Goal: Information Seeking & Learning: Learn about a topic

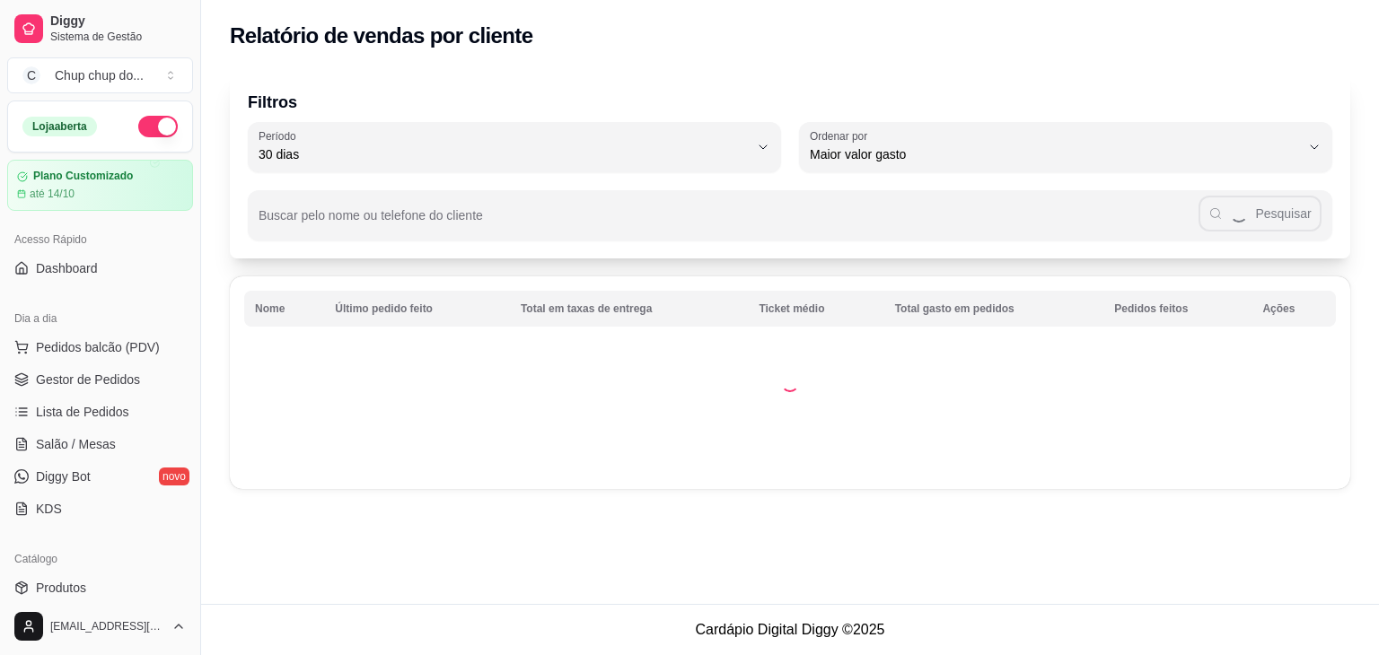
select select "30"
select select "HIGHEST_TOTAL_SPENT_WITH_ORDERS"
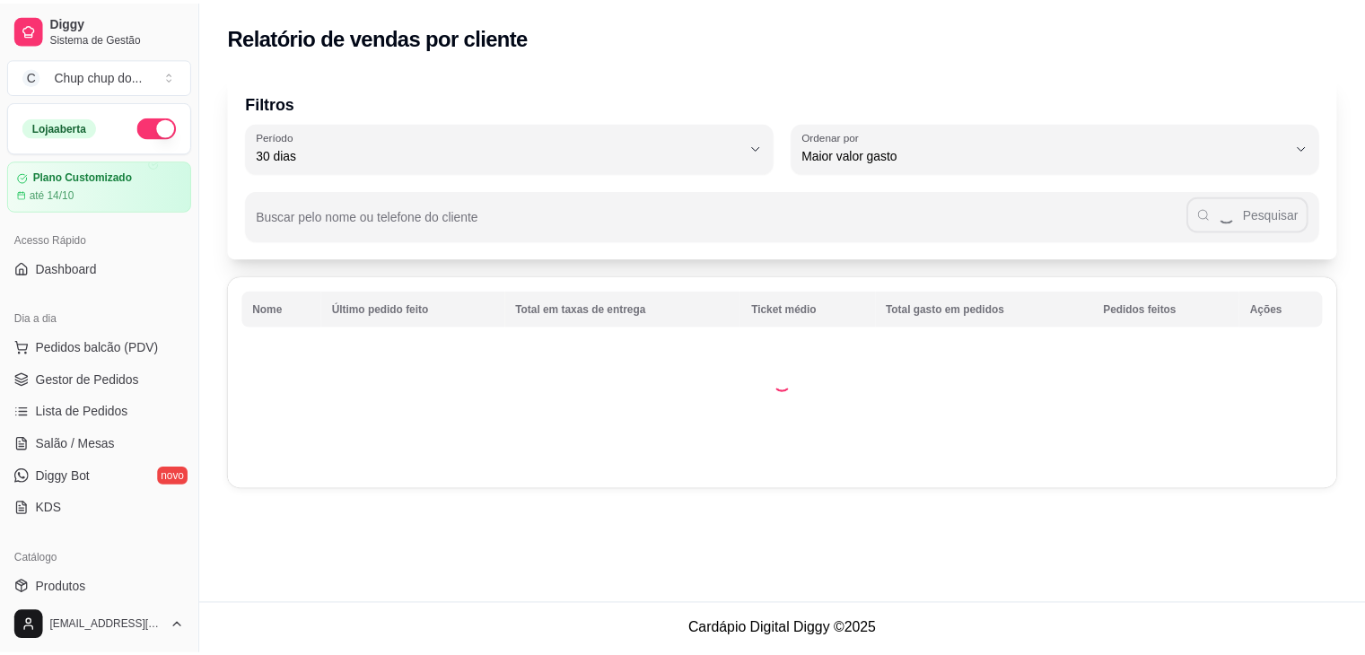
scroll to position [430, 0]
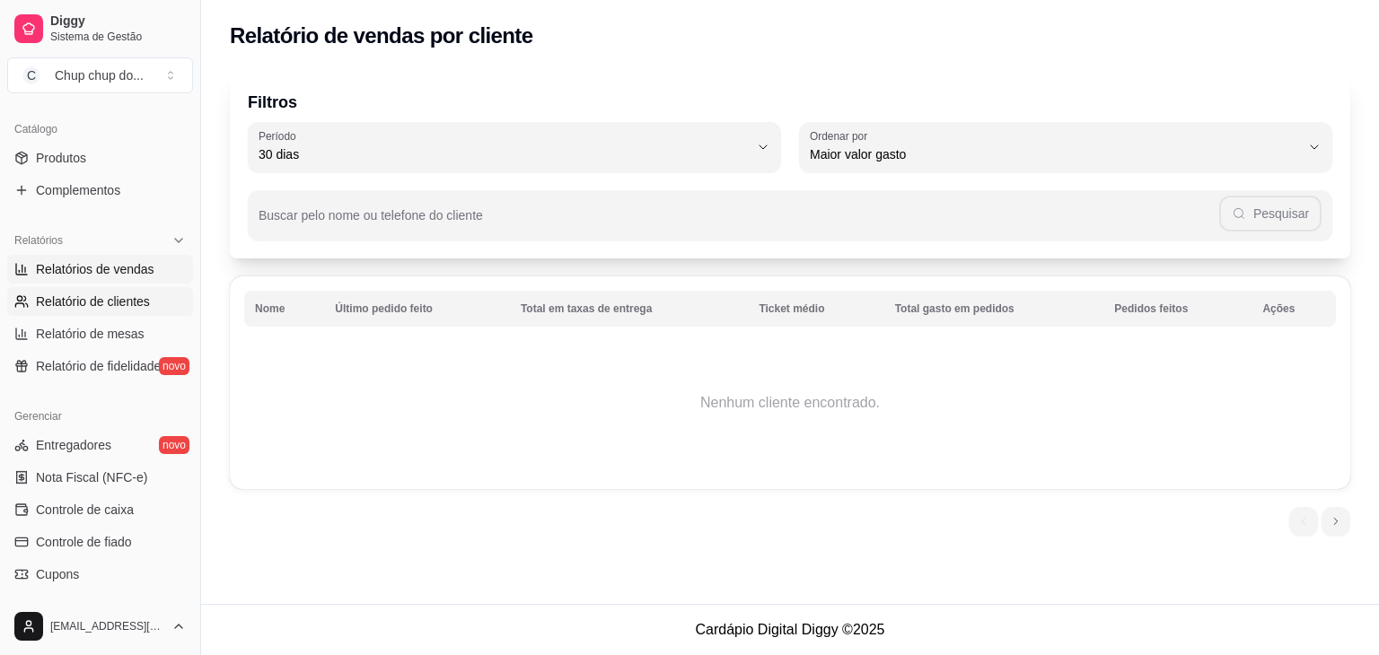
click at [45, 263] on span "Relatórios de vendas" at bounding box center [95, 269] width 118 height 18
select select "ALL"
select select "0"
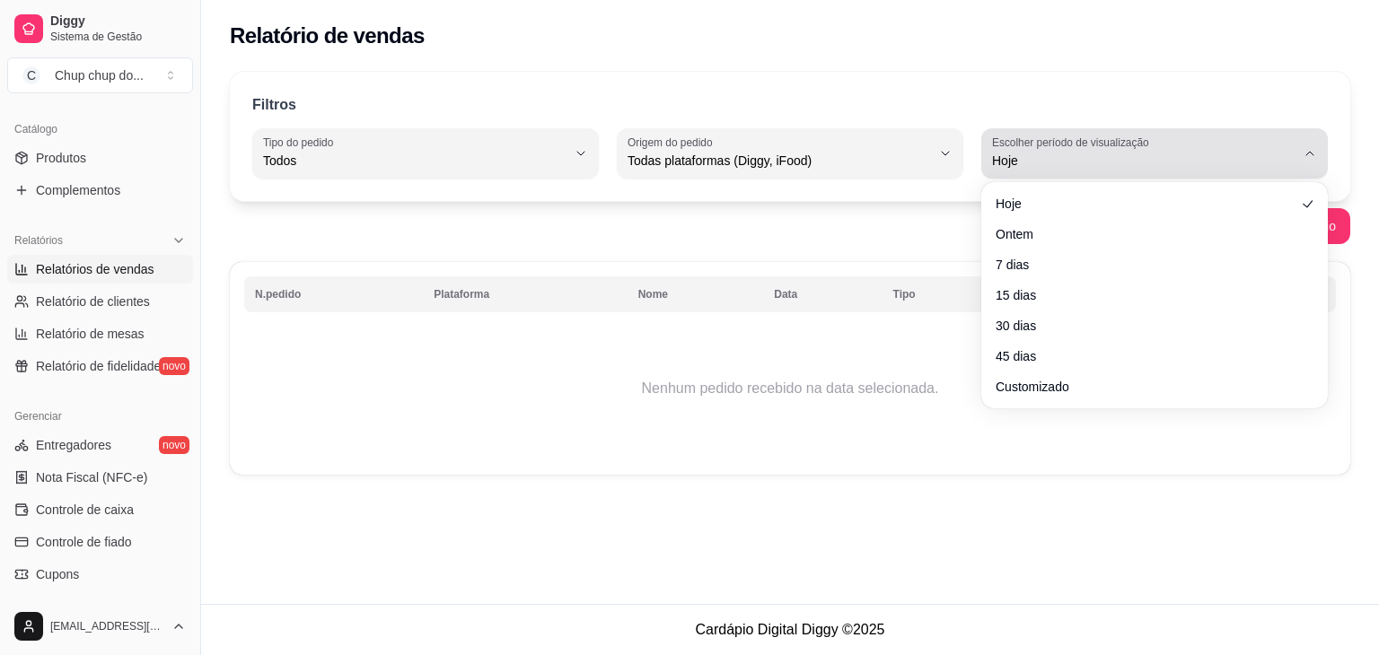
click at [1303, 146] on icon "button" at bounding box center [1309, 153] width 14 height 14
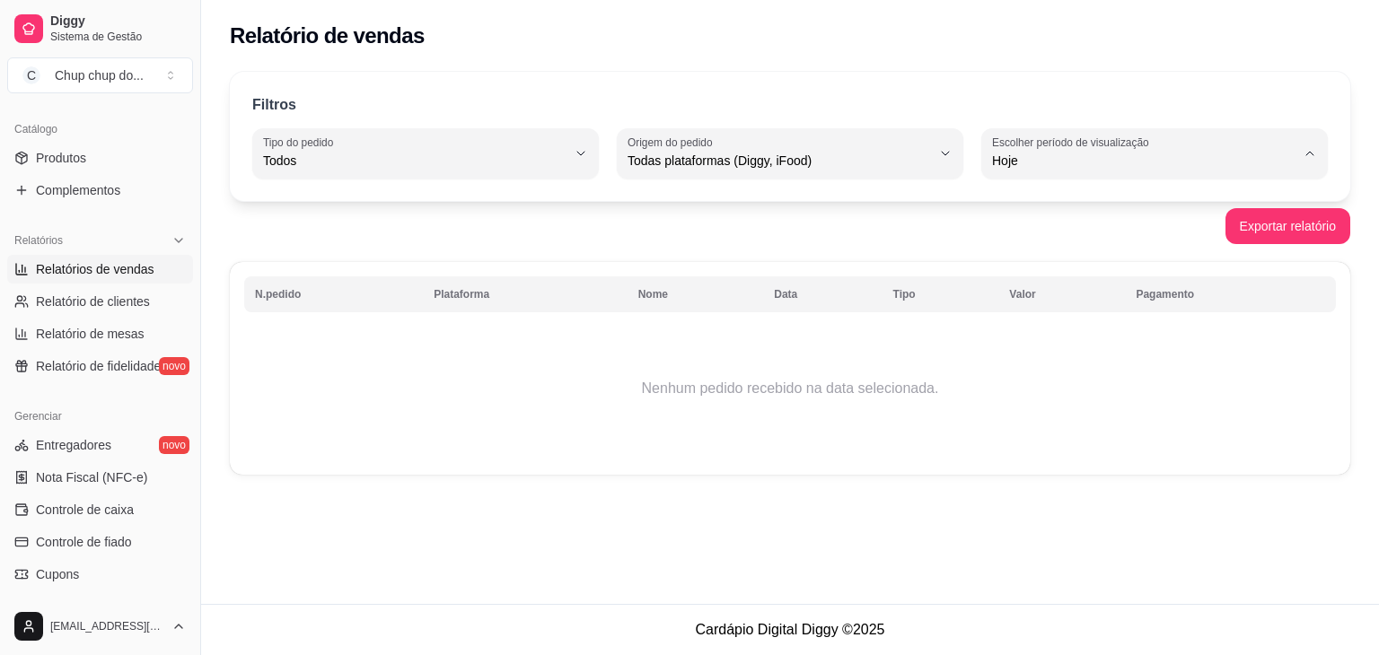
click at [1209, 232] on span "Ontem" at bounding box center [1146, 231] width 288 height 17
type input "1"
select select "1"
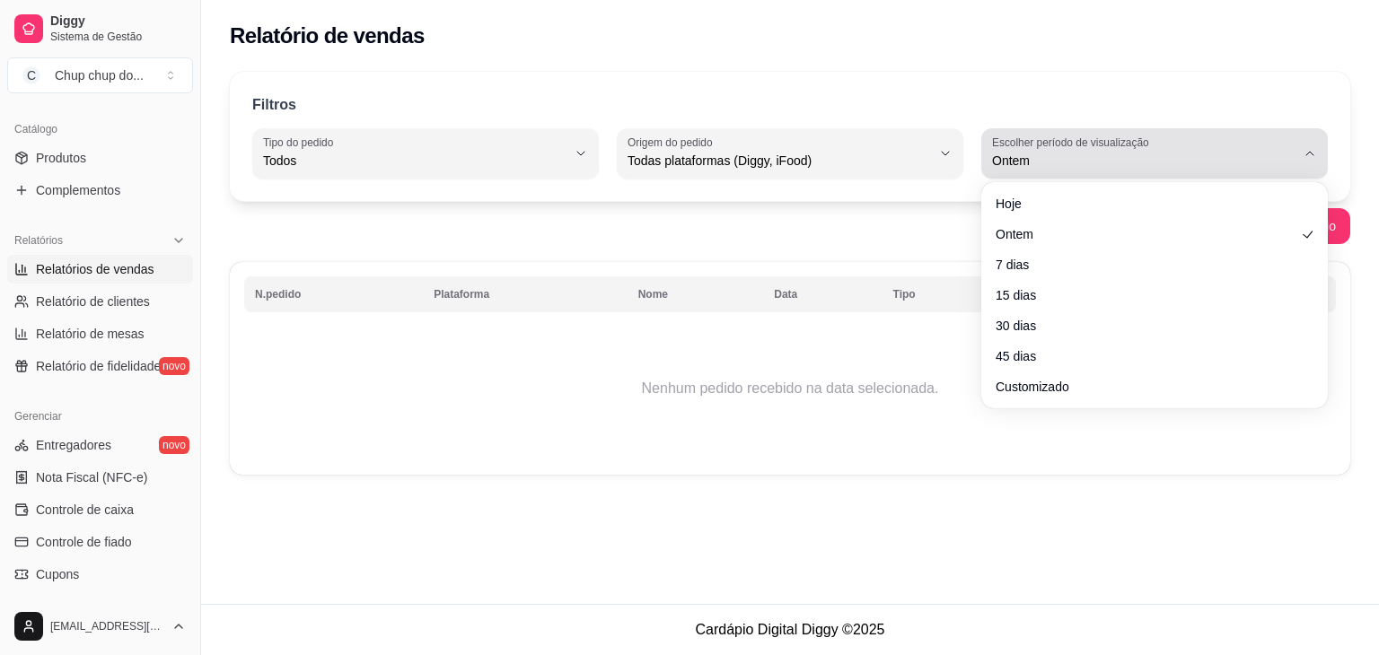
click at [1310, 148] on icon "button" at bounding box center [1309, 153] width 14 height 14
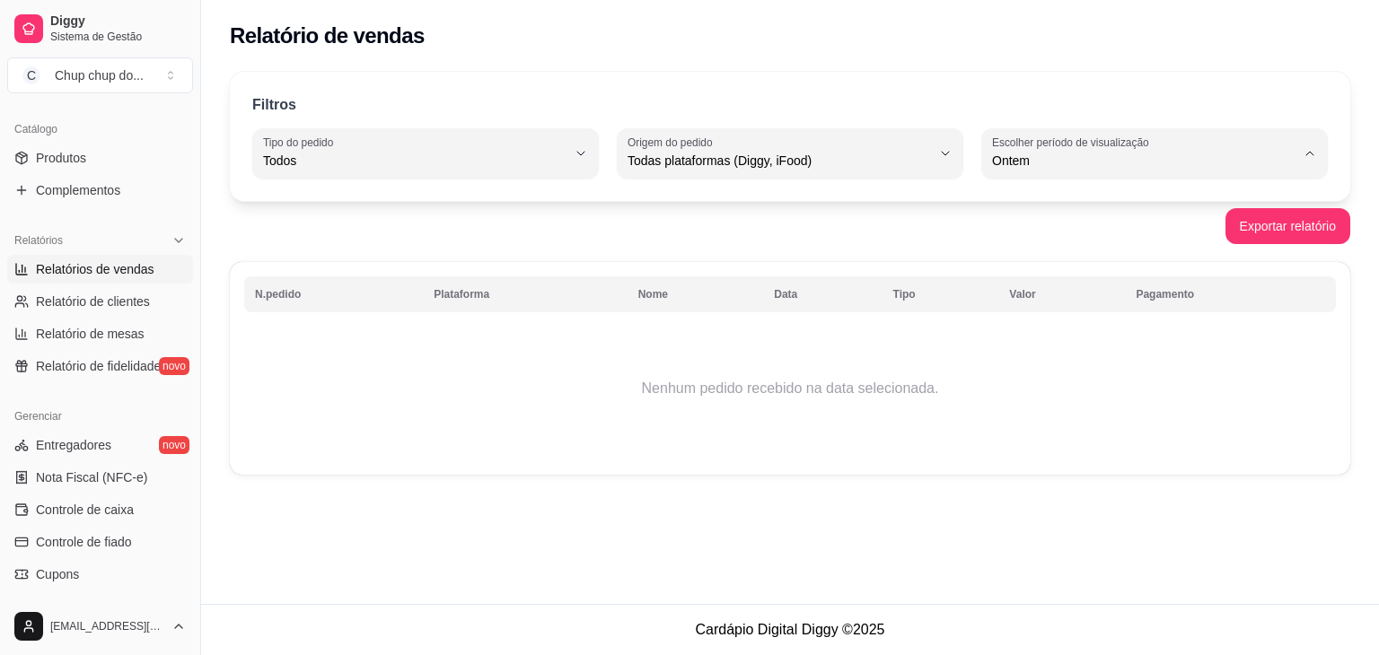
click at [1118, 276] on li "7 dias" at bounding box center [1153, 262] width 319 height 28
type input "7"
select select "7"
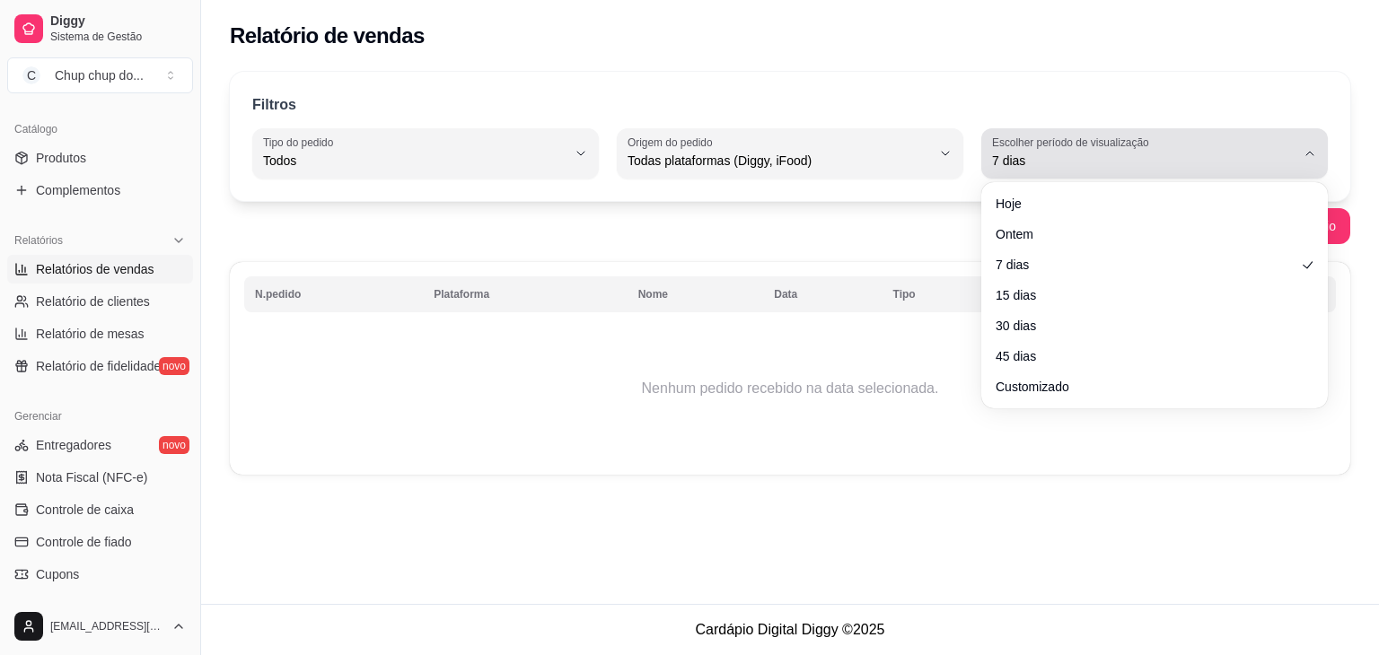
click at [1311, 135] on button "Escolher período de visualização 7 dias" at bounding box center [1154, 153] width 346 height 50
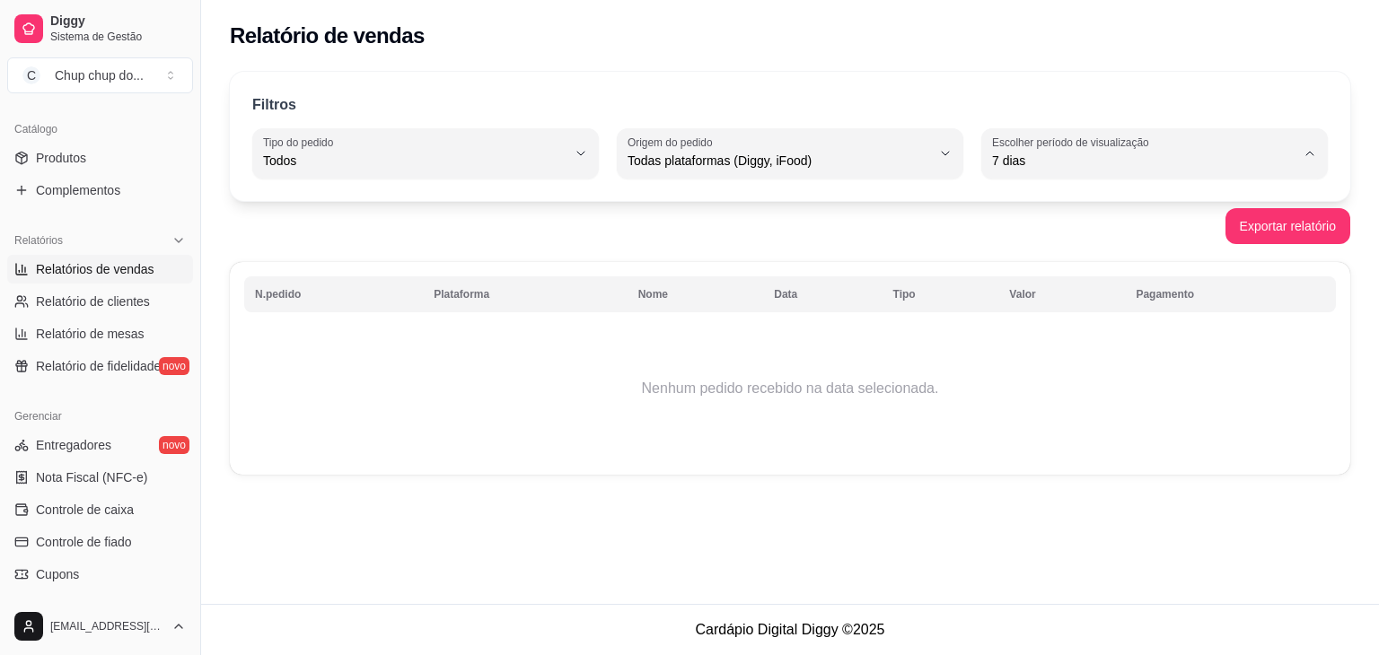
click at [1195, 214] on li "Hoje" at bounding box center [1153, 203] width 319 height 28
type input "0"
select select "0"
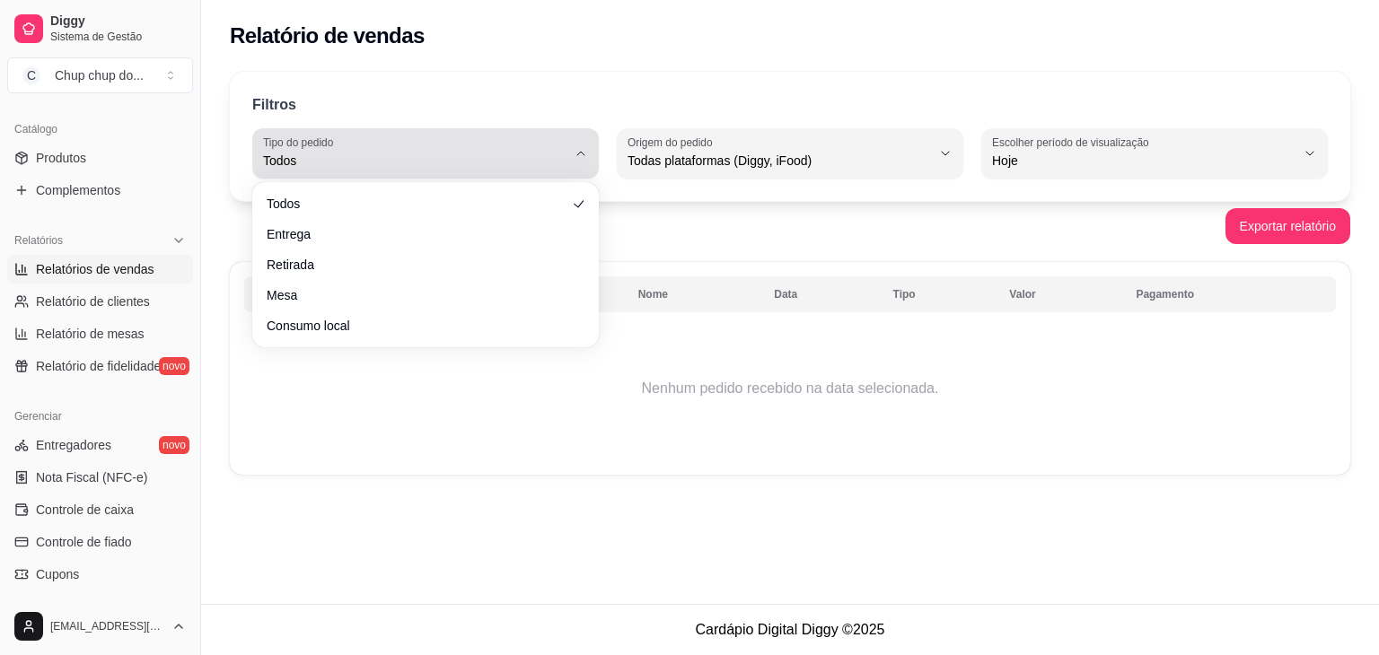
click at [582, 155] on icon "button" at bounding box center [580, 153] width 14 height 14
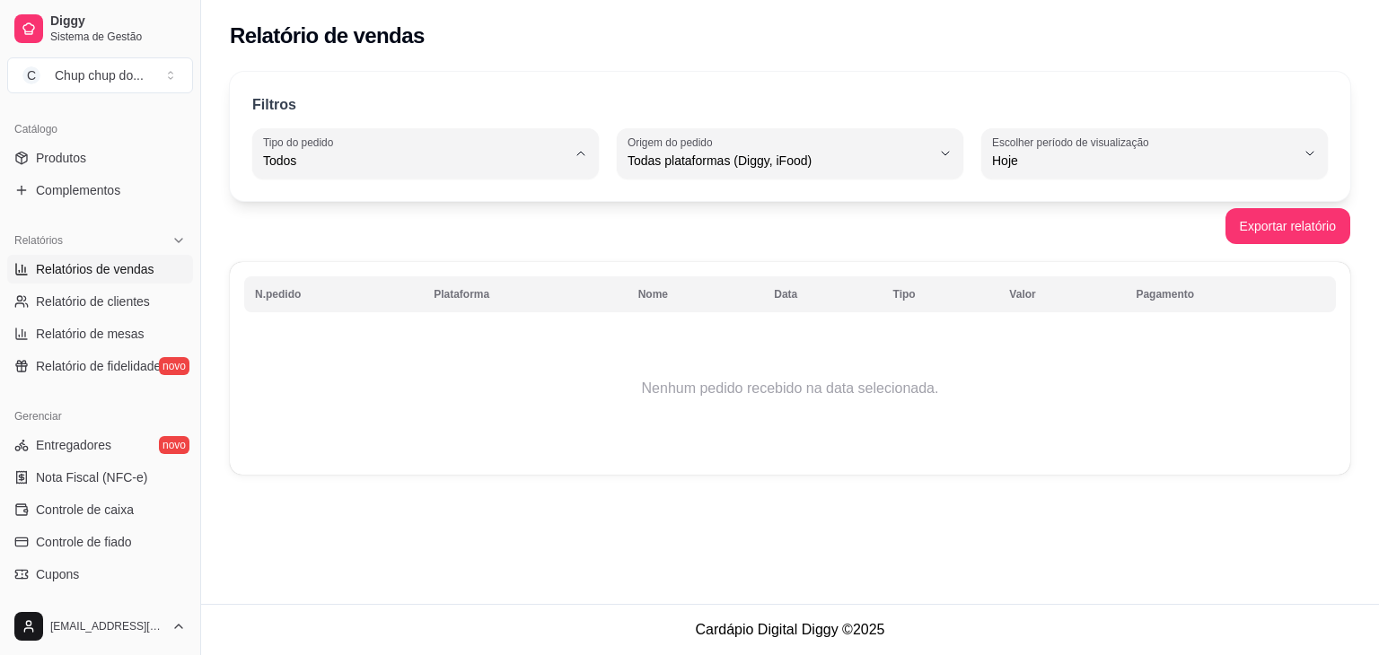
click at [522, 223] on li "Entrega" at bounding box center [425, 232] width 319 height 28
type input "DELIVERY"
select select "DELIVERY"
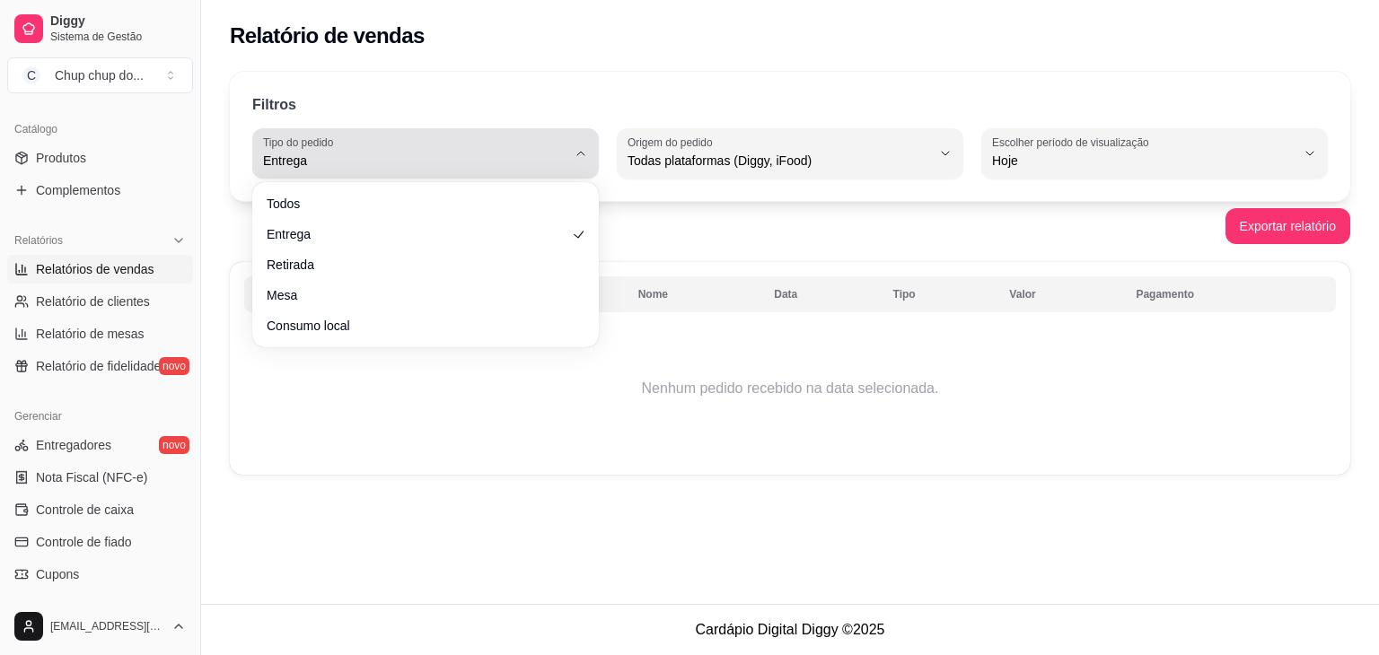
click at [578, 142] on button "Tipo do pedido Entrega" at bounding box center [425, 153] width 346 height 50
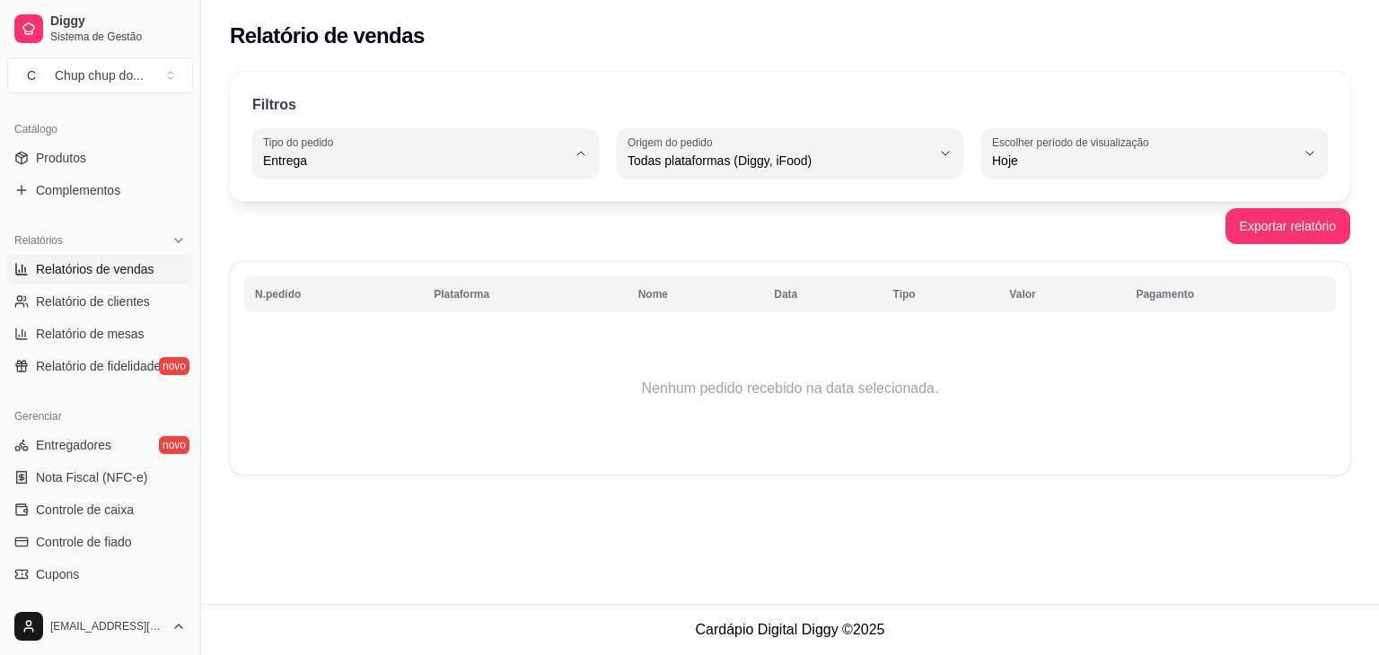
click at [471, 205] on span "Todos" at bounding box center [417, 202] width 288 height 17
type input "ALL"
select select "ALL"
click at [85, 329] on span "Relatório de mesas" at bounding box center [90, 334] width 109 height 18
select select "TOTAL_OF_ORDERS"
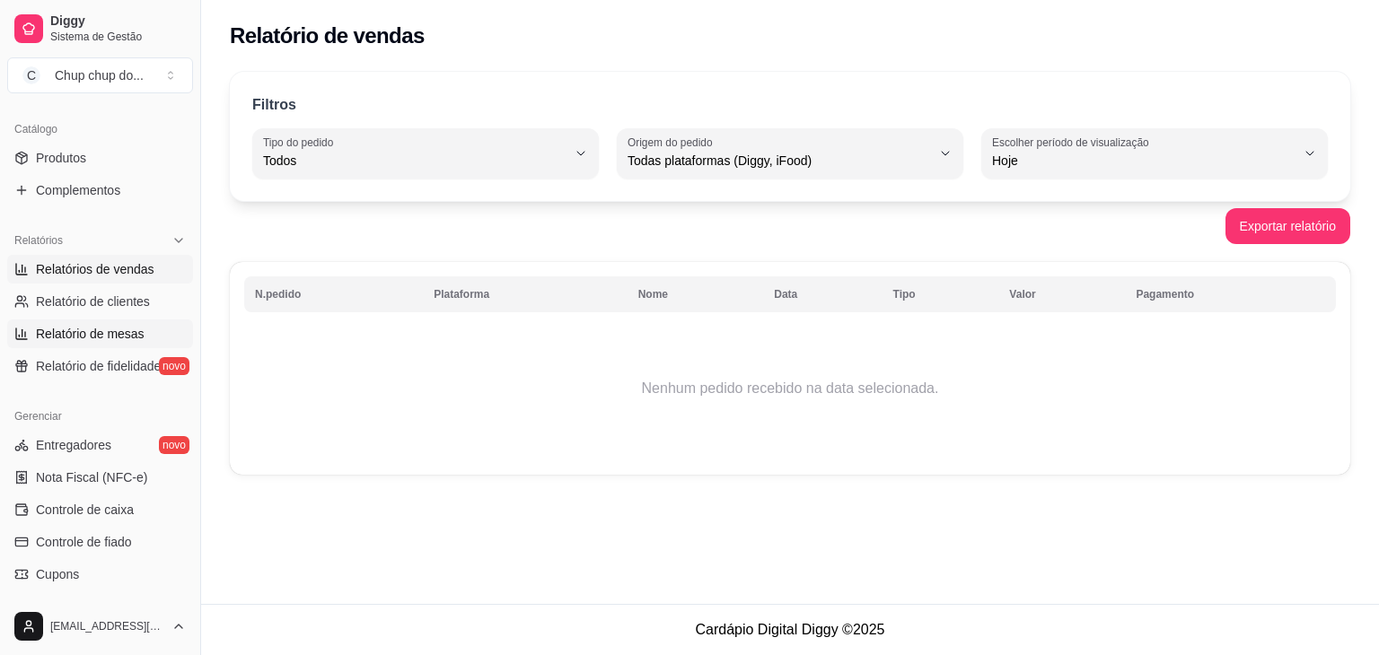
select select "7"
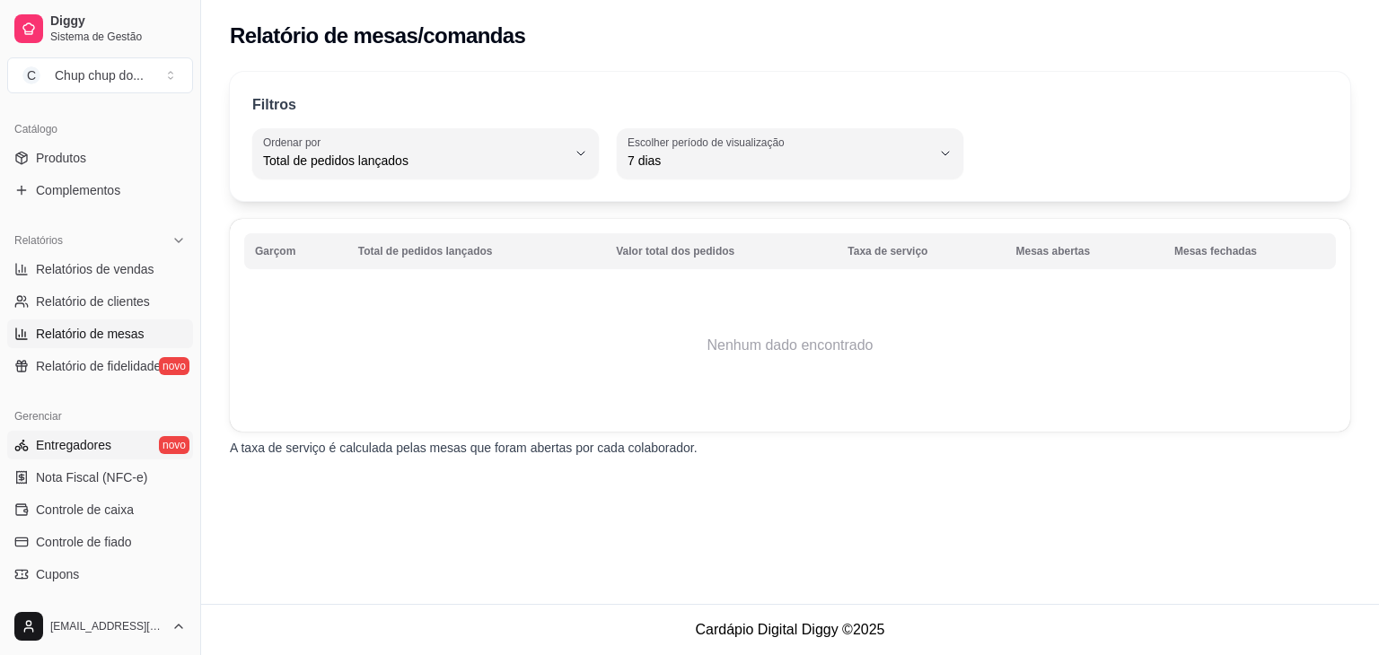
click at [34, 450] on link "Entregadores novo" at bounding box center [100, 445] width 186 height 29
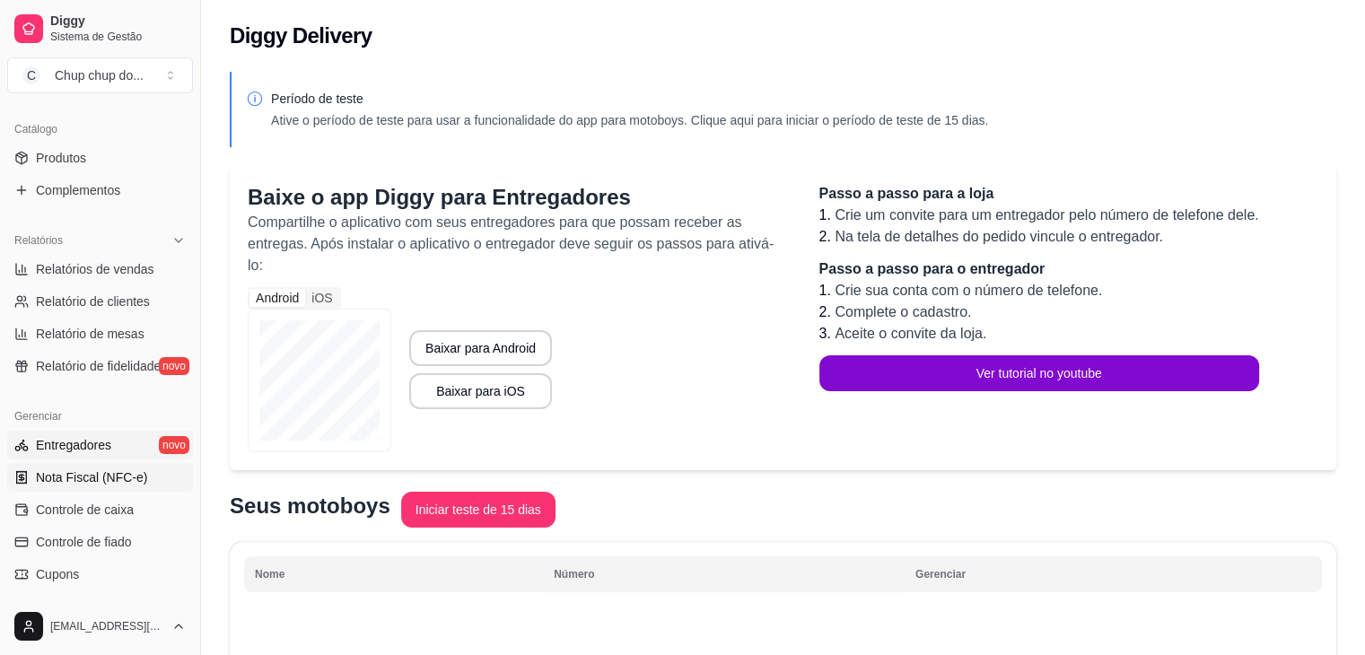
click at [39, 468] on span "Nota Fiscal (NFC-e)" at bounding box center [91, 477] width 111 height 18
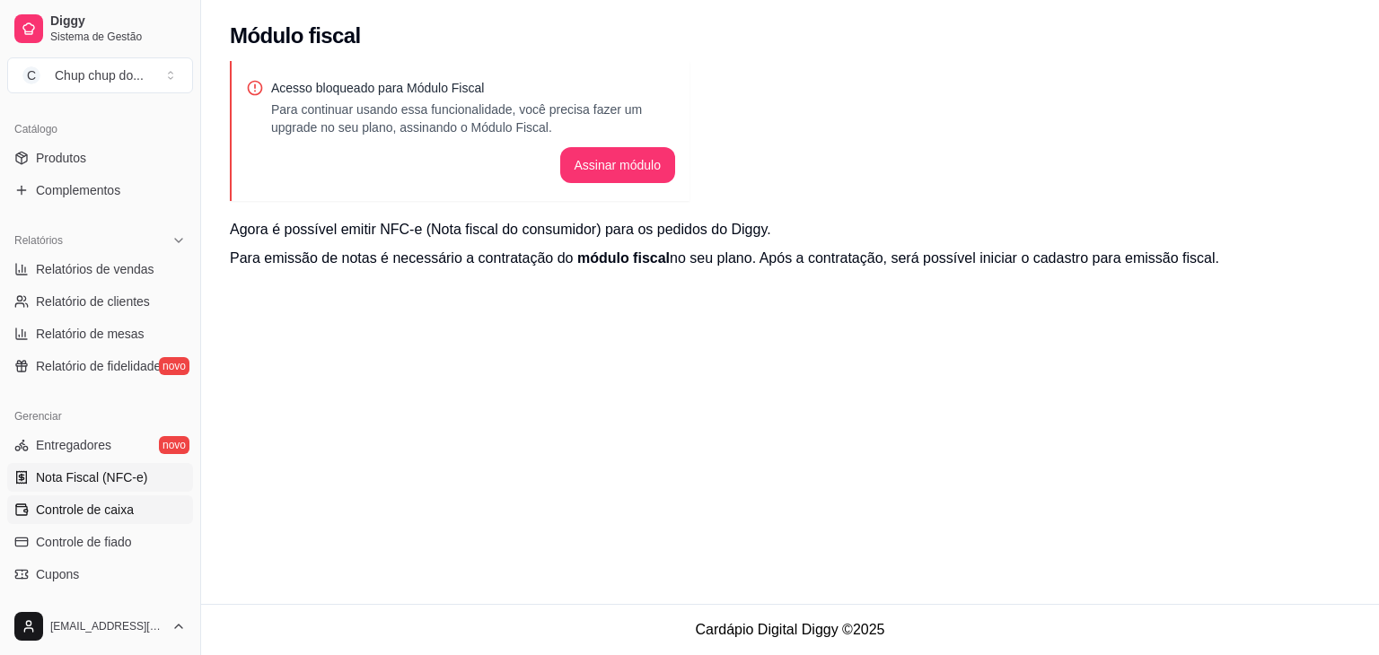
click at [38, 507] on span "Controle de caixa" at bounding box center [85, 510] width 98 height 18
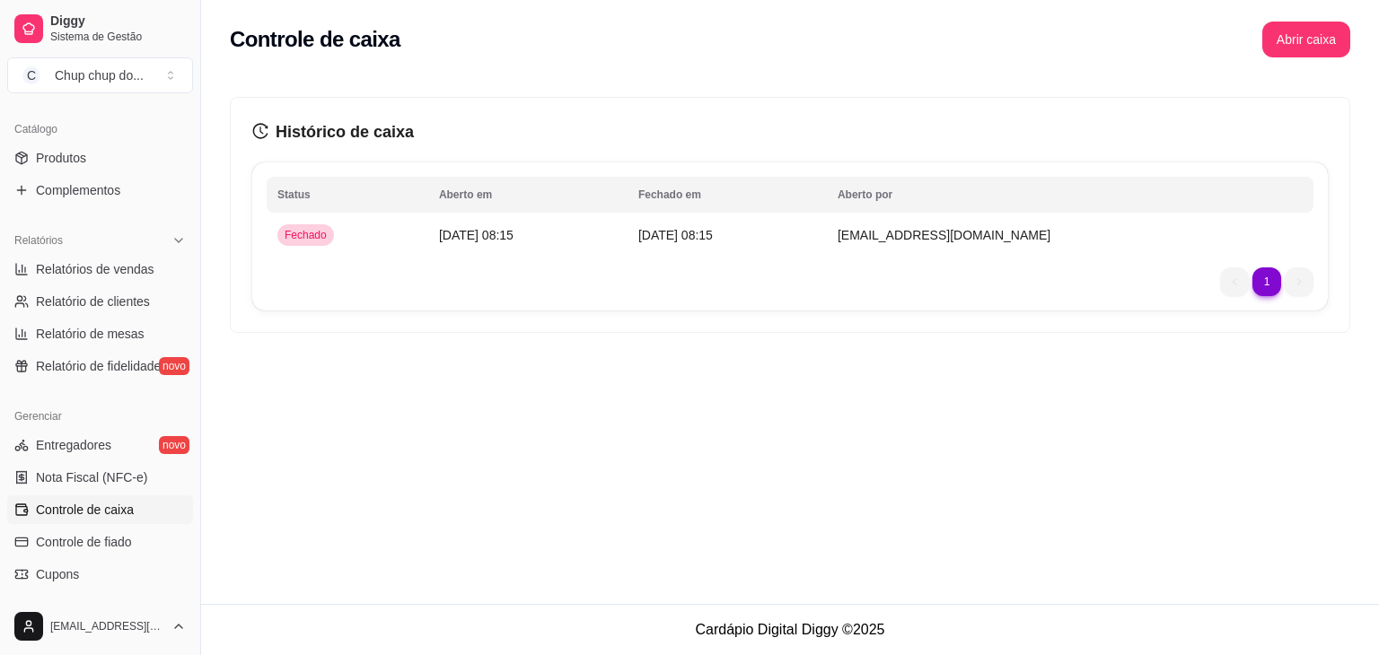
click at [1303, 276] on ul "1 1" at bounding box center [1266, 281] width 93 height 29
click at [293, 232] on span "Fechado" at bounding box center [305, 235] width 49 height 14
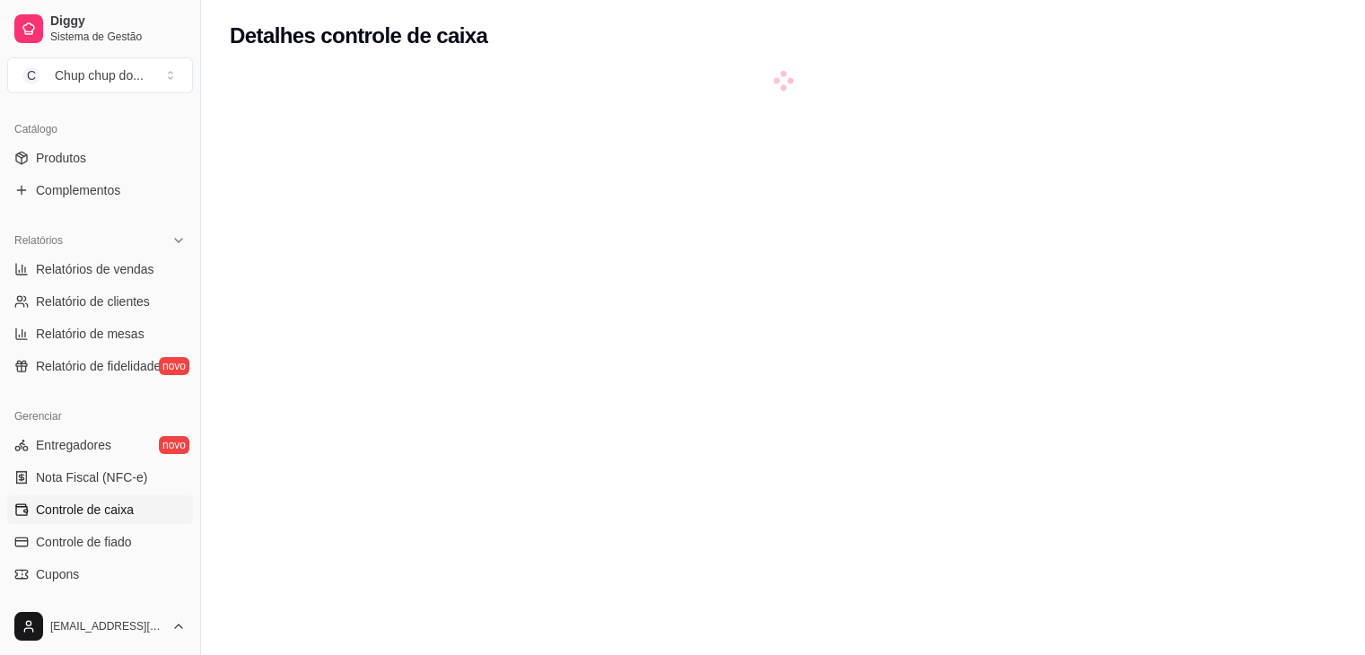
click at [293, 232] on div at bounding box center [783, 399] width 1107 height 655
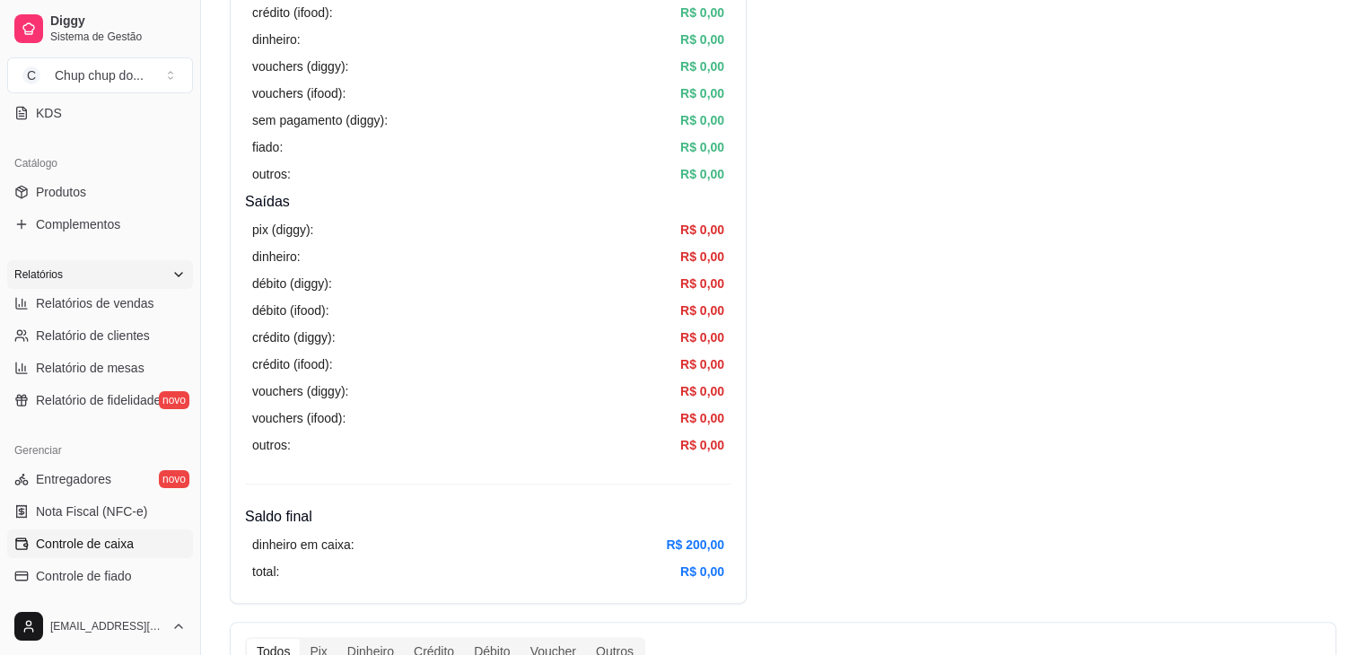
scroll to position [384, 0]
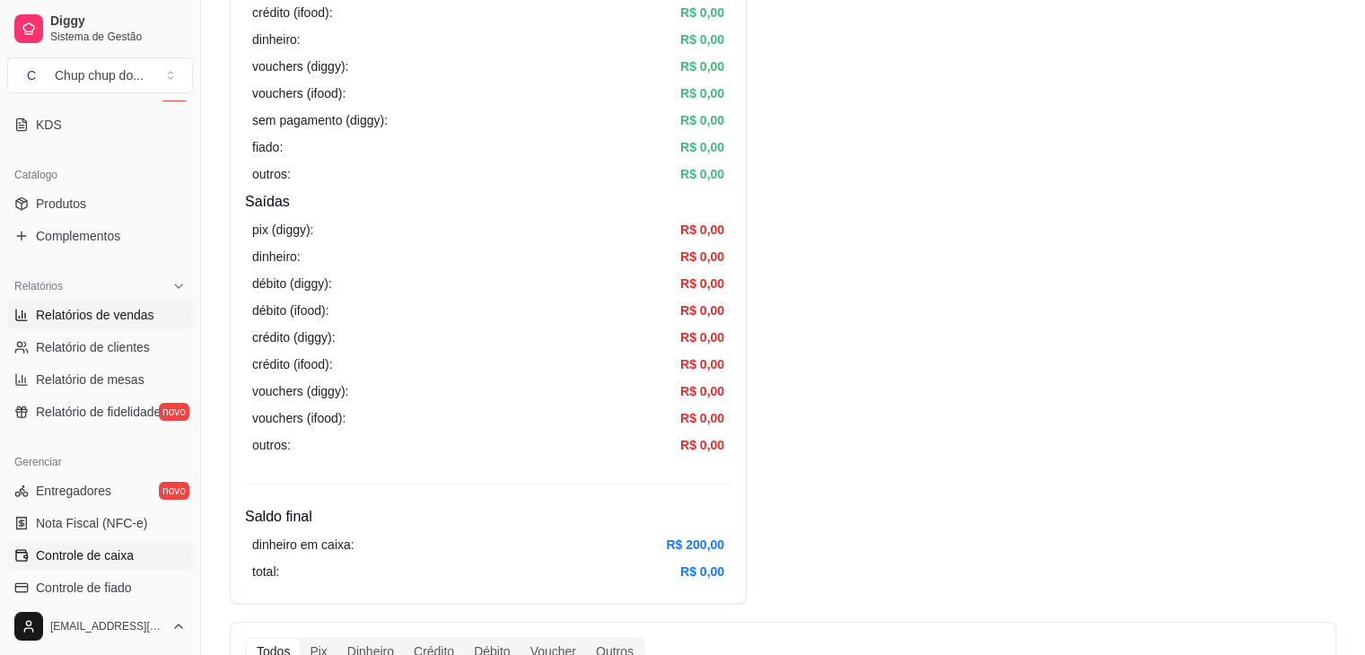
click at [53, 322] on link "Relatórios de vendas" at bounding box center [100, 315] width 186 height 29
select select "ALL"
select select "0"
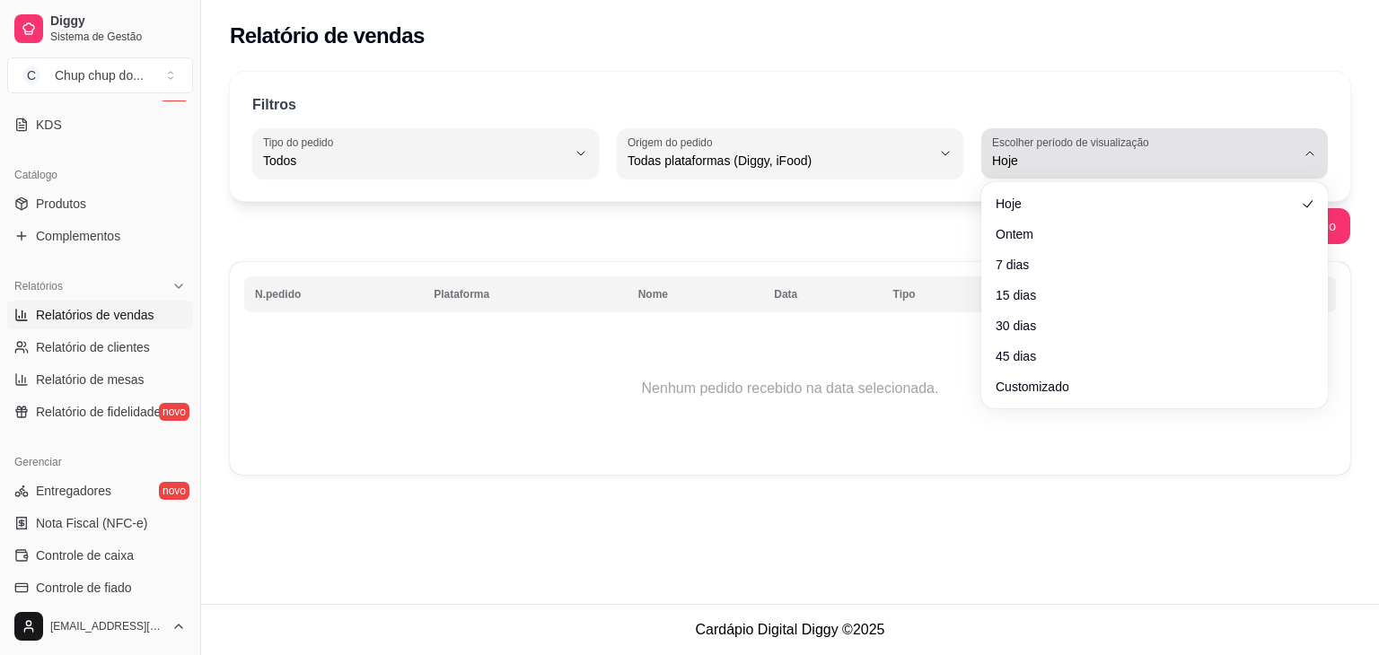
click at [1310, 147] on icon "button" at bounding box center [1309, 153] width 14 height 14
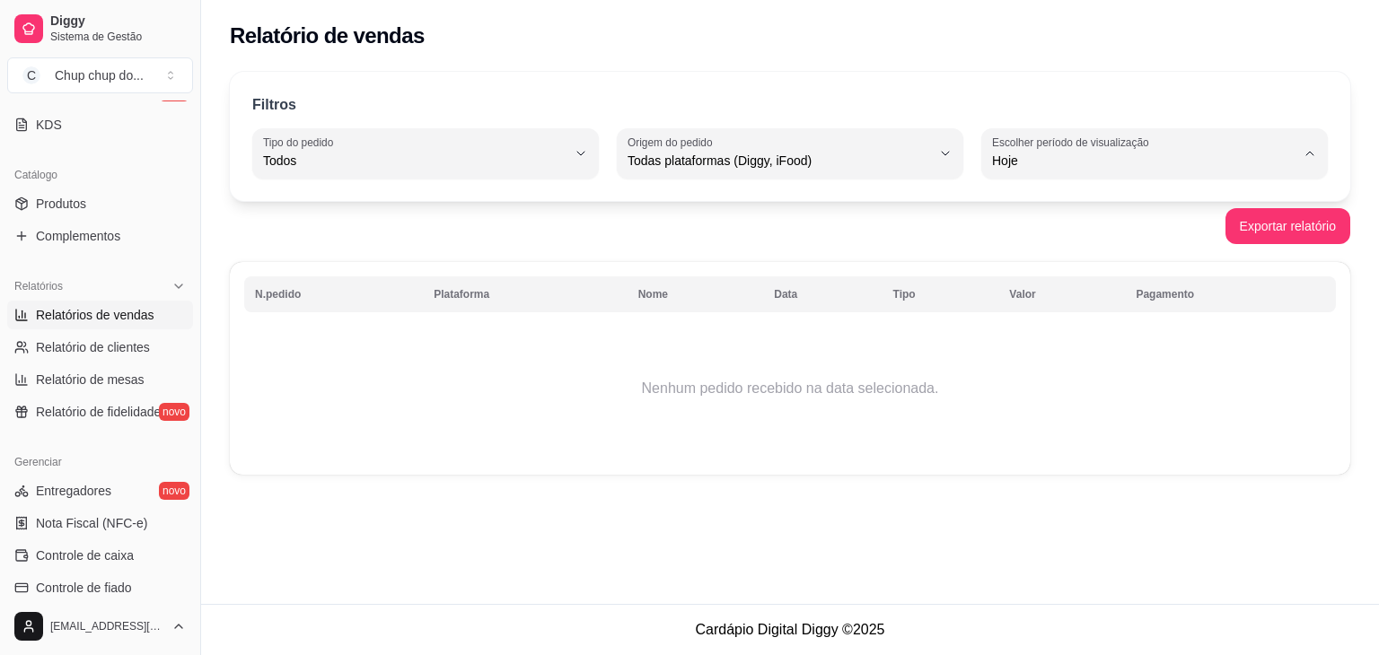
click at [1072, 358] on span "45 dias" at bounding box center [1146, 349] width 288 height 17
type input "45"
select select "45"
click at [928, 385] on td "Nenhum pedido recebido na data selecionada." at bounding box center [789, 389] width 1091 height 144
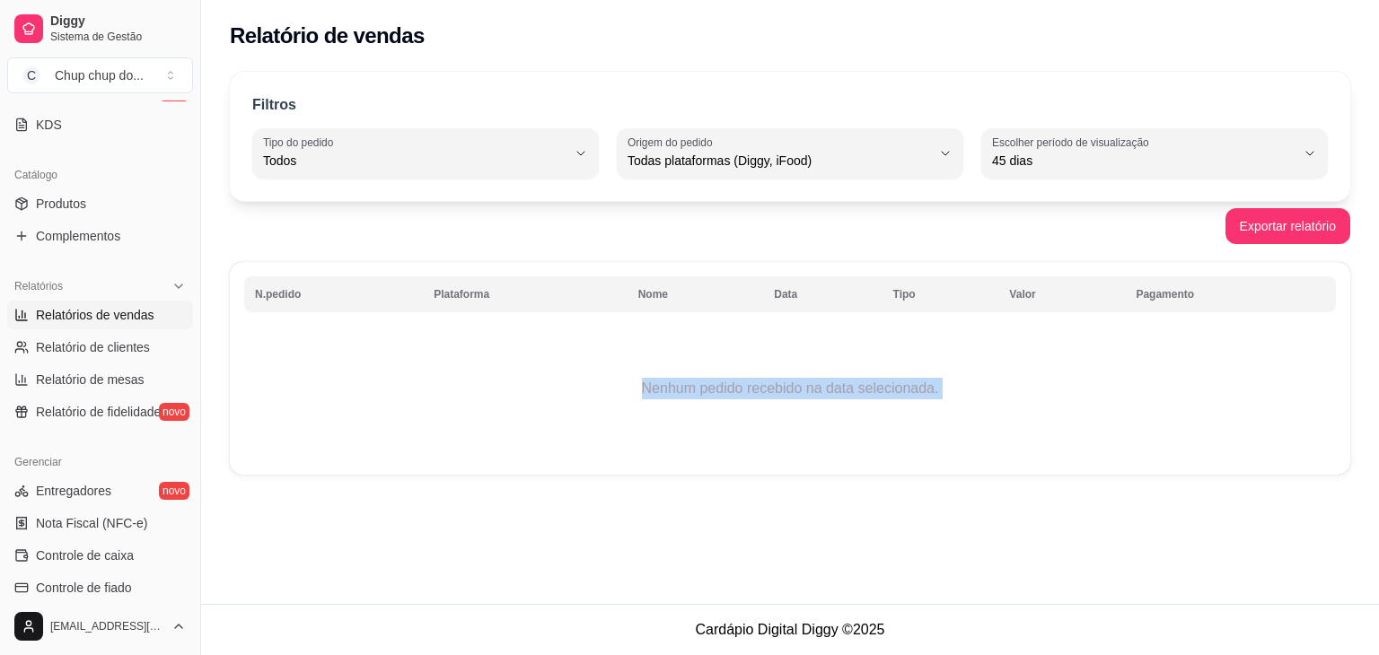
click at [928, 385] on td "Nenhum pedido recebido na data selecionada." at bounding box center [789, 389] width 1091 height 144
click at [974, 392] on td "Nenhum pedido recebido na data selecionada." at bounding box center [789, 389] width 1091 height 144
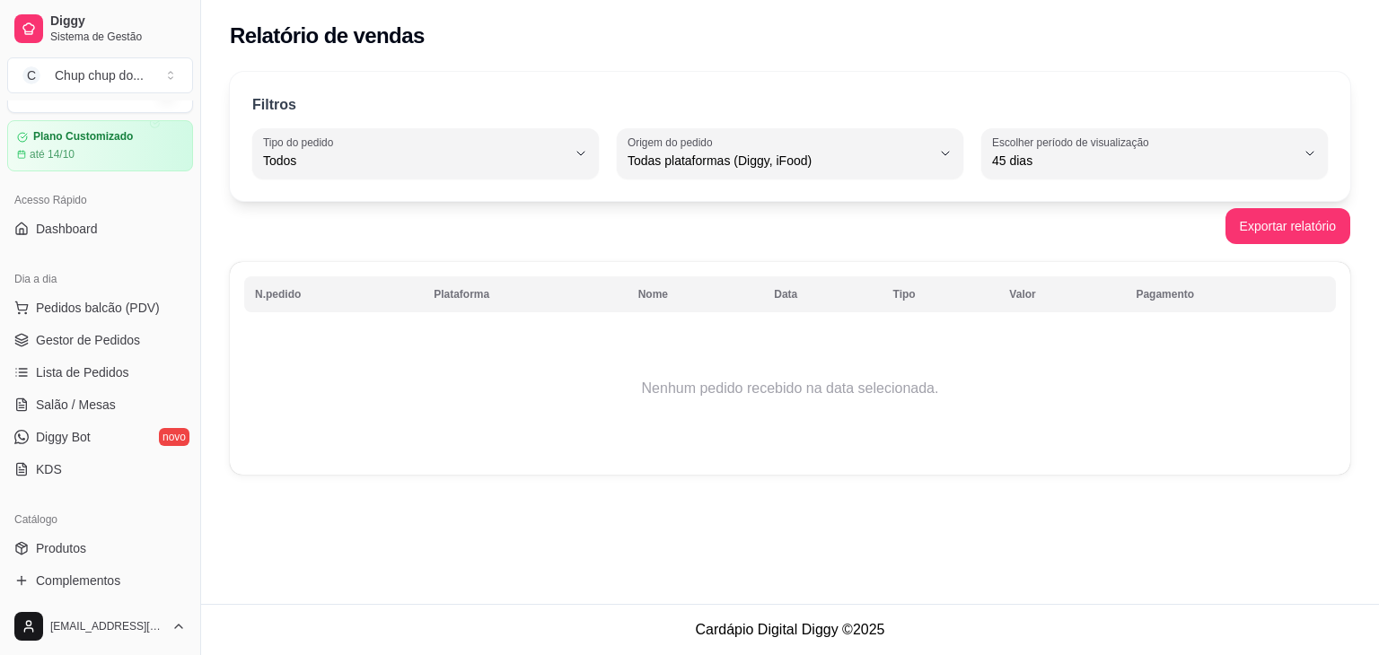
scroll to position [40, 0]
click at [62, 298] on span "Pedidos balcão (PDV)" at bounding box center [98, 307] width 124 height 18
